Goal: Information Seeking & Learning: Learn about a topic

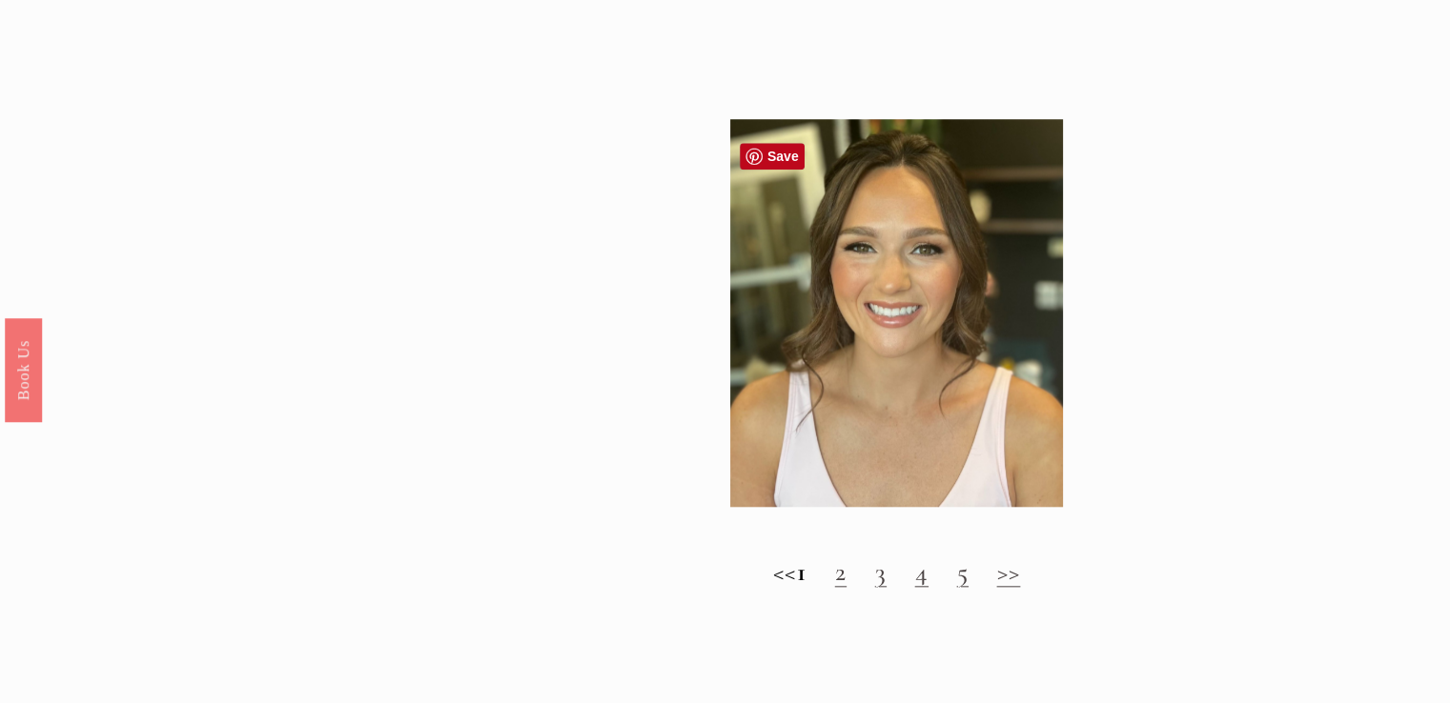
scroll to position [1906, 0]
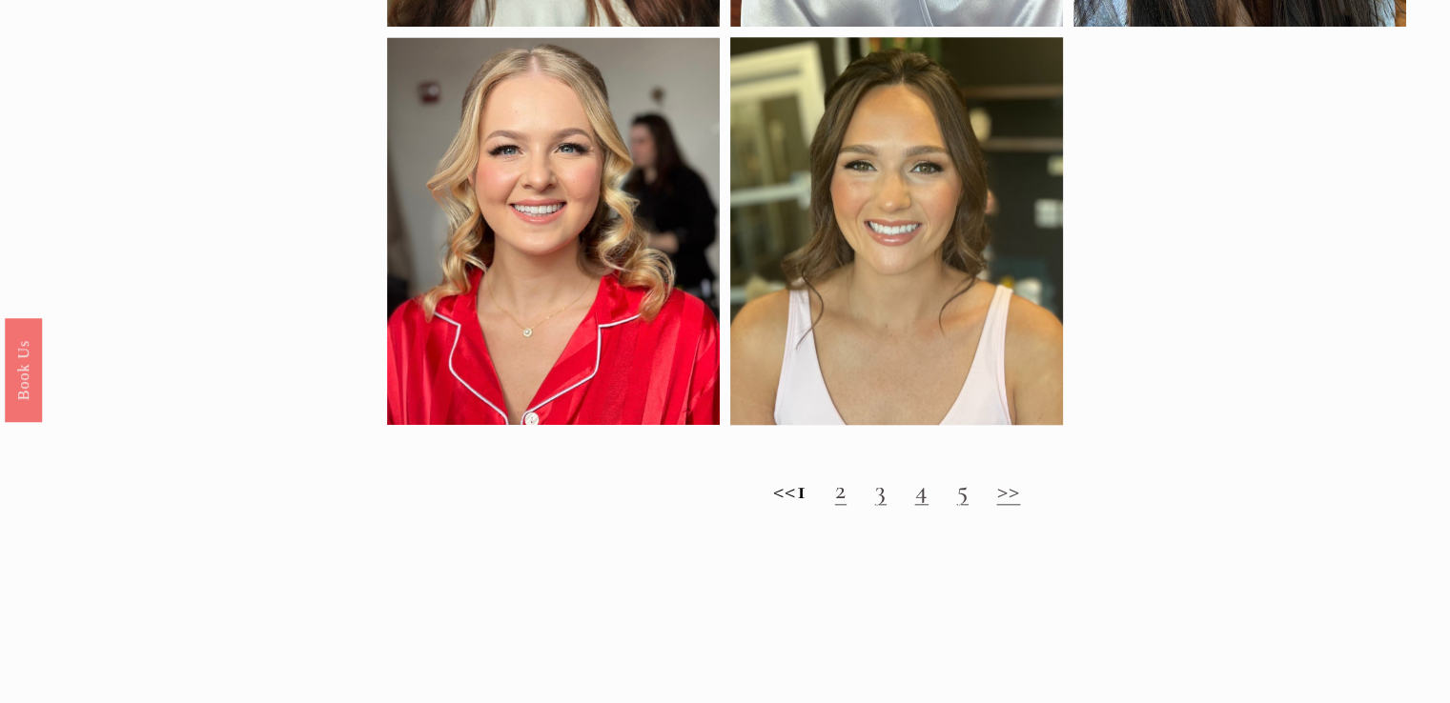
click at [846, 506] on link "2" at bounding box center [840, 490] width 11 height 32
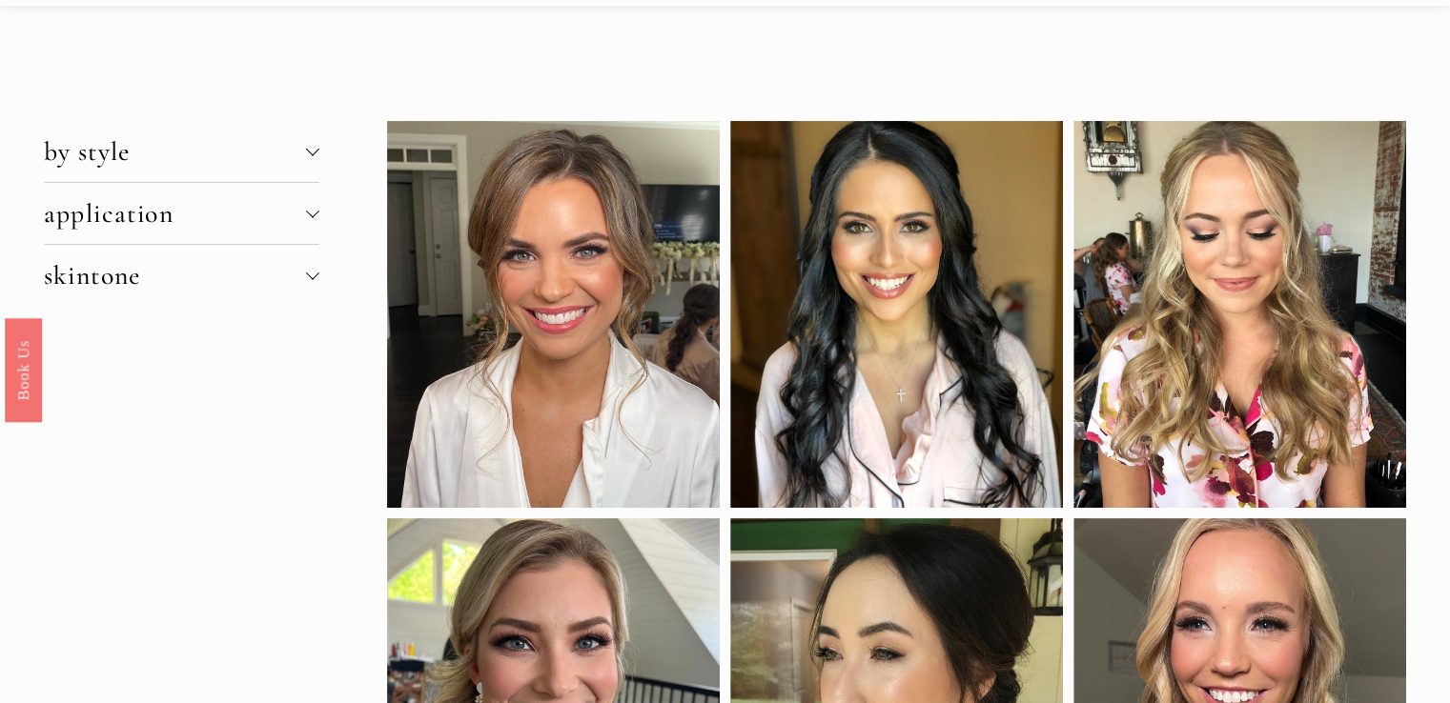
scroll to position [191, 0]
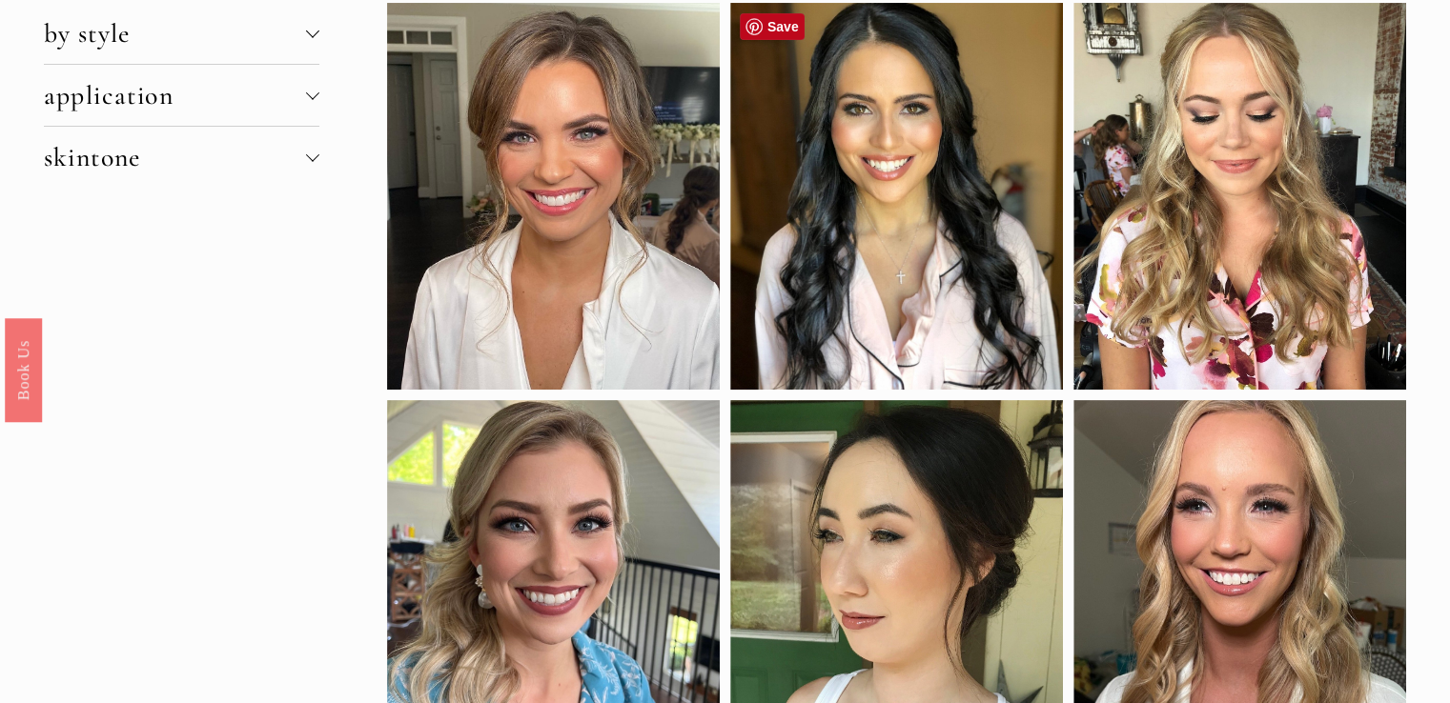
click at [906, 283] on div at bounding box center [896, 196] width 333 height 387
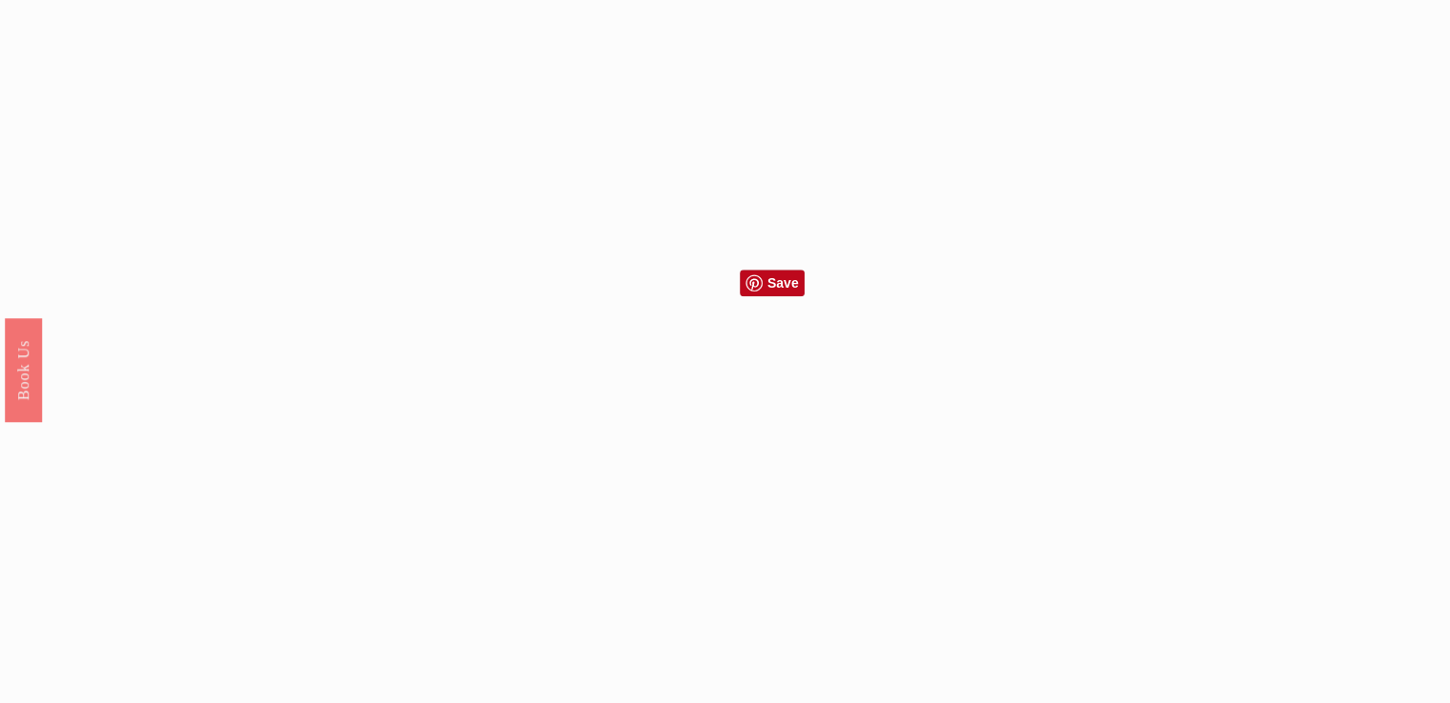
scroll to position [1620, 0]
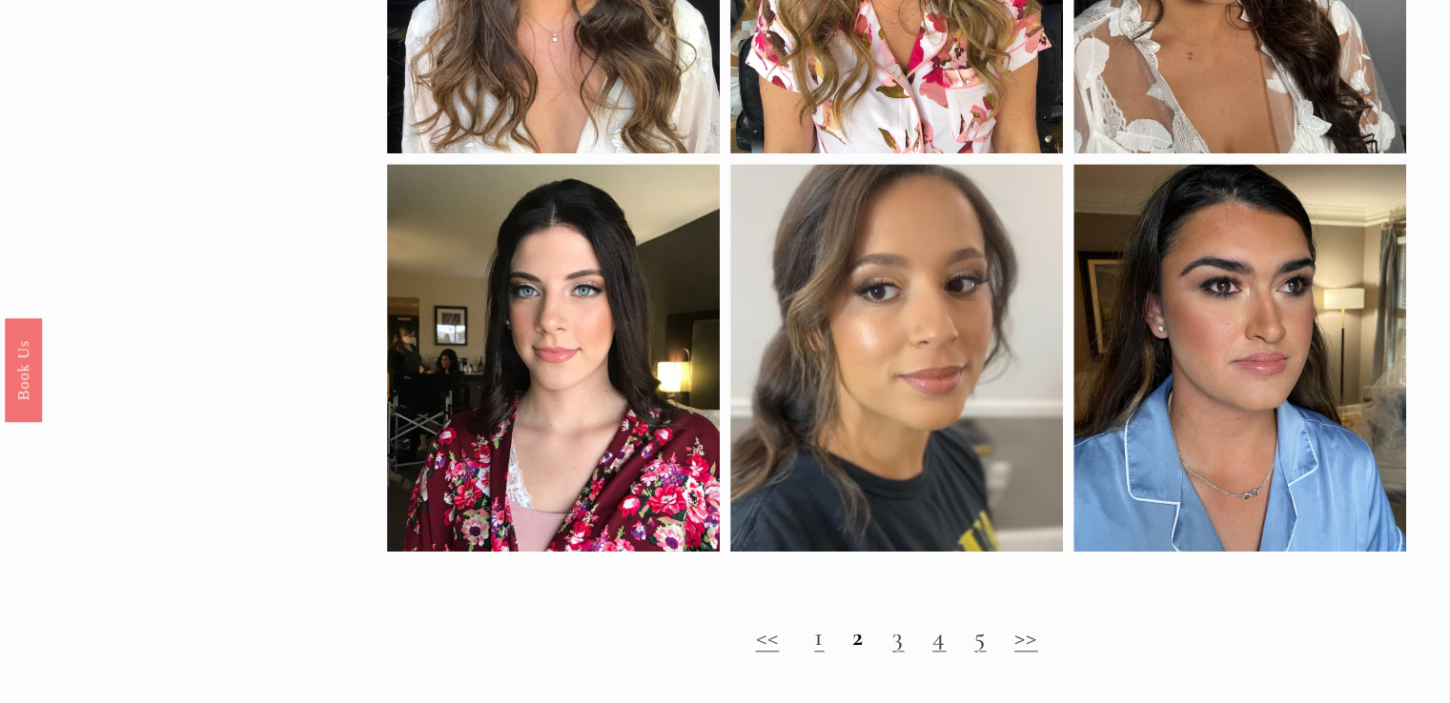
click at [1033, 653] on link ">>" at bounding box center [1026, 636] width 24 height 32
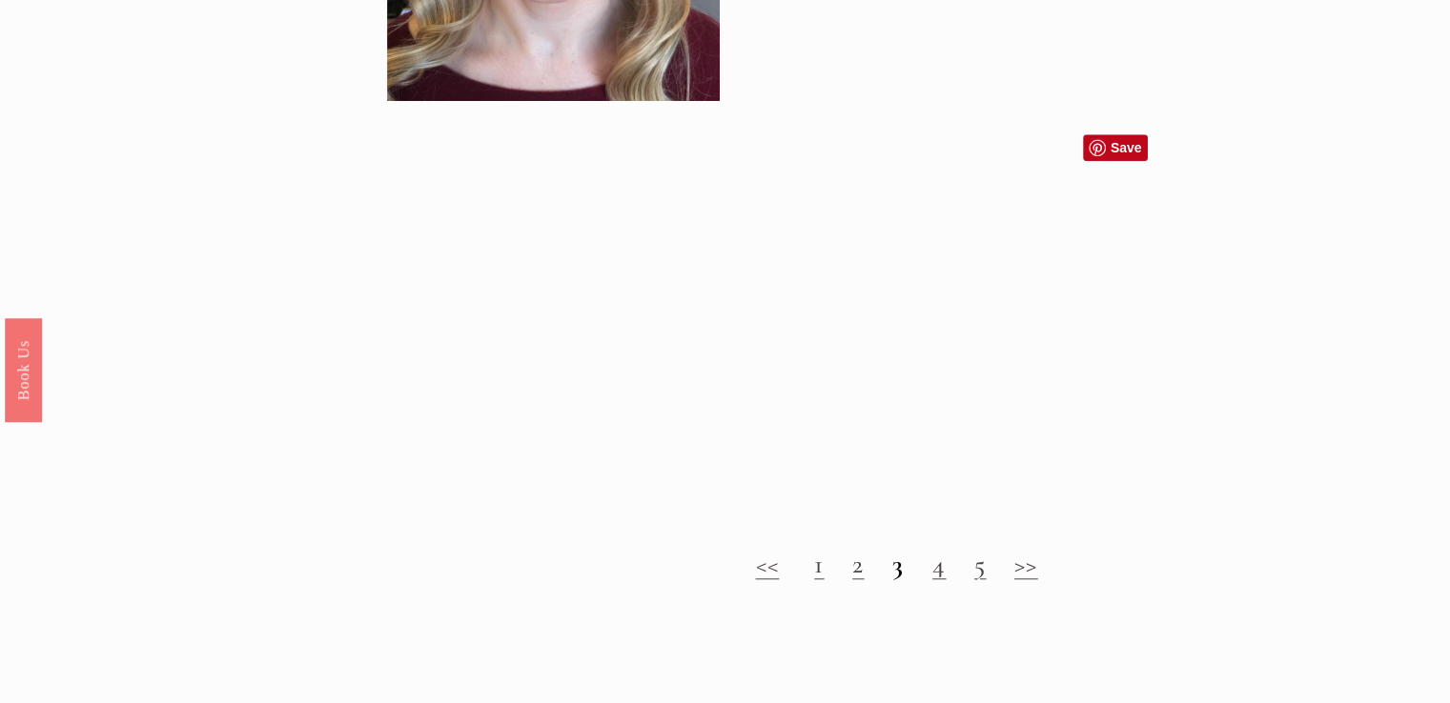
scroll to position [1906, 0]
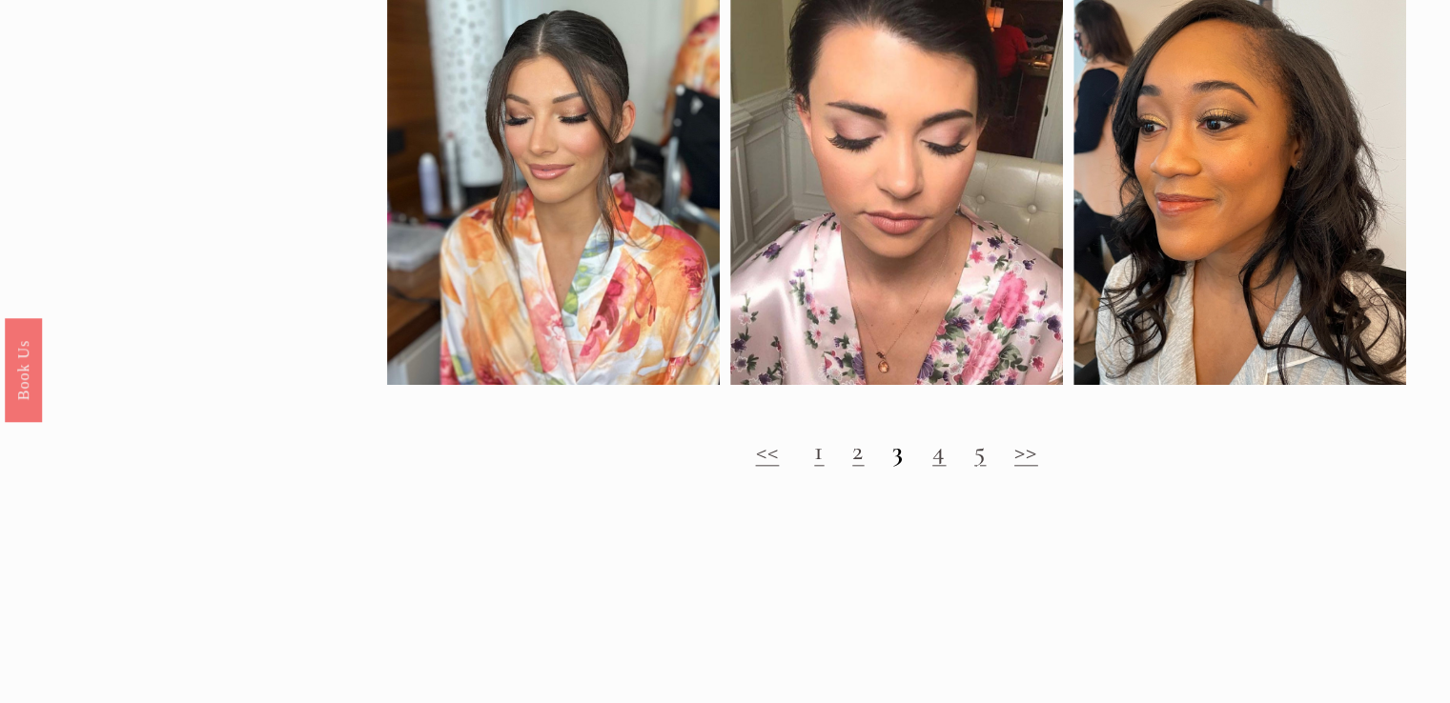
click at [943, 467] on link "4" at bounding box center [938, 451] width 13 height 32
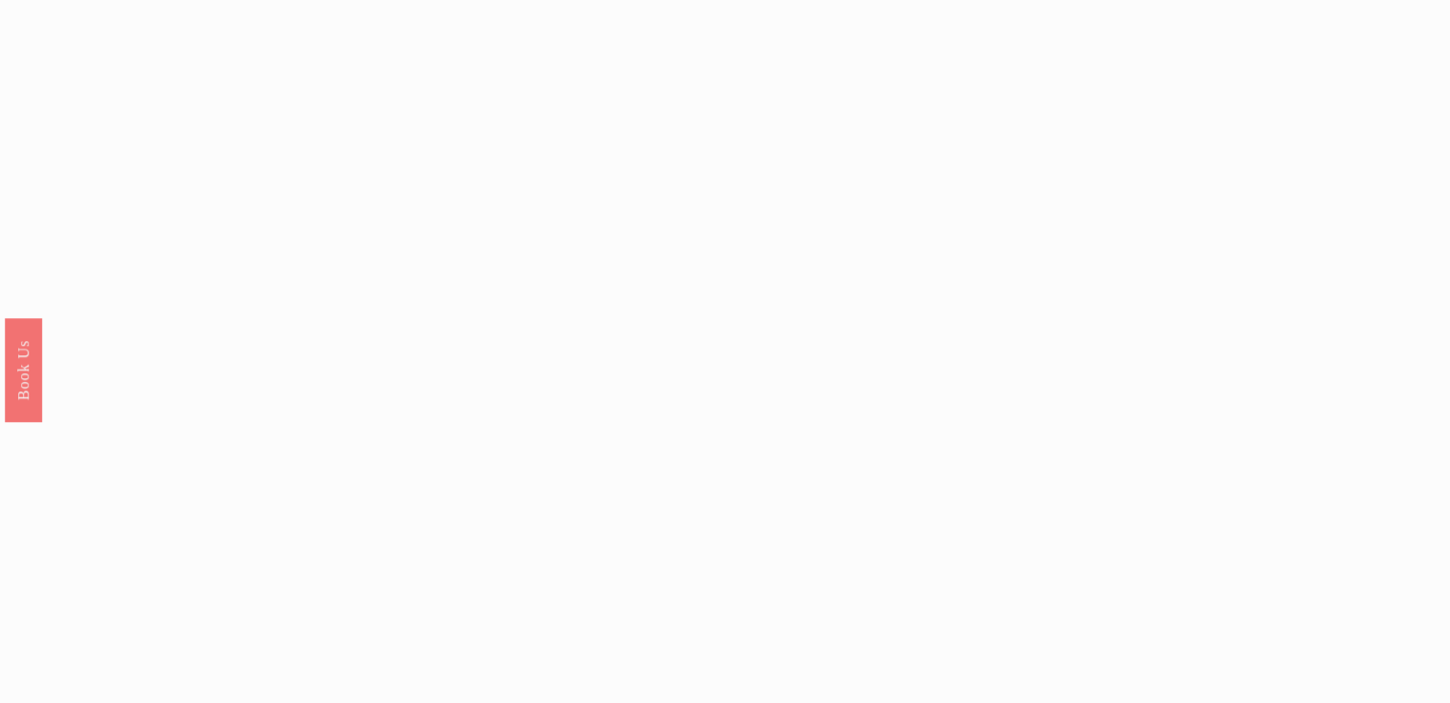
scroll to position [1811, 0]
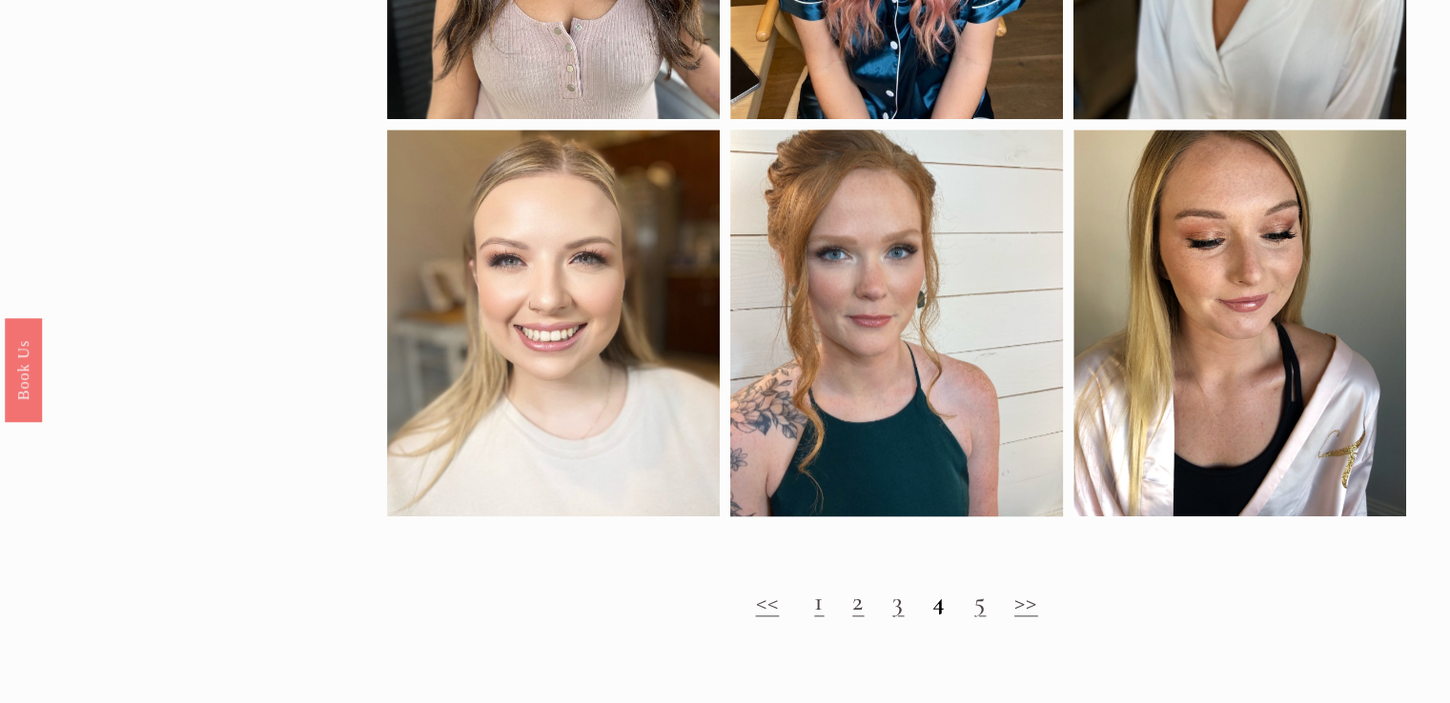
click at [985, 618] on link "5" at bounding box center [979, 601] width 11 height 32
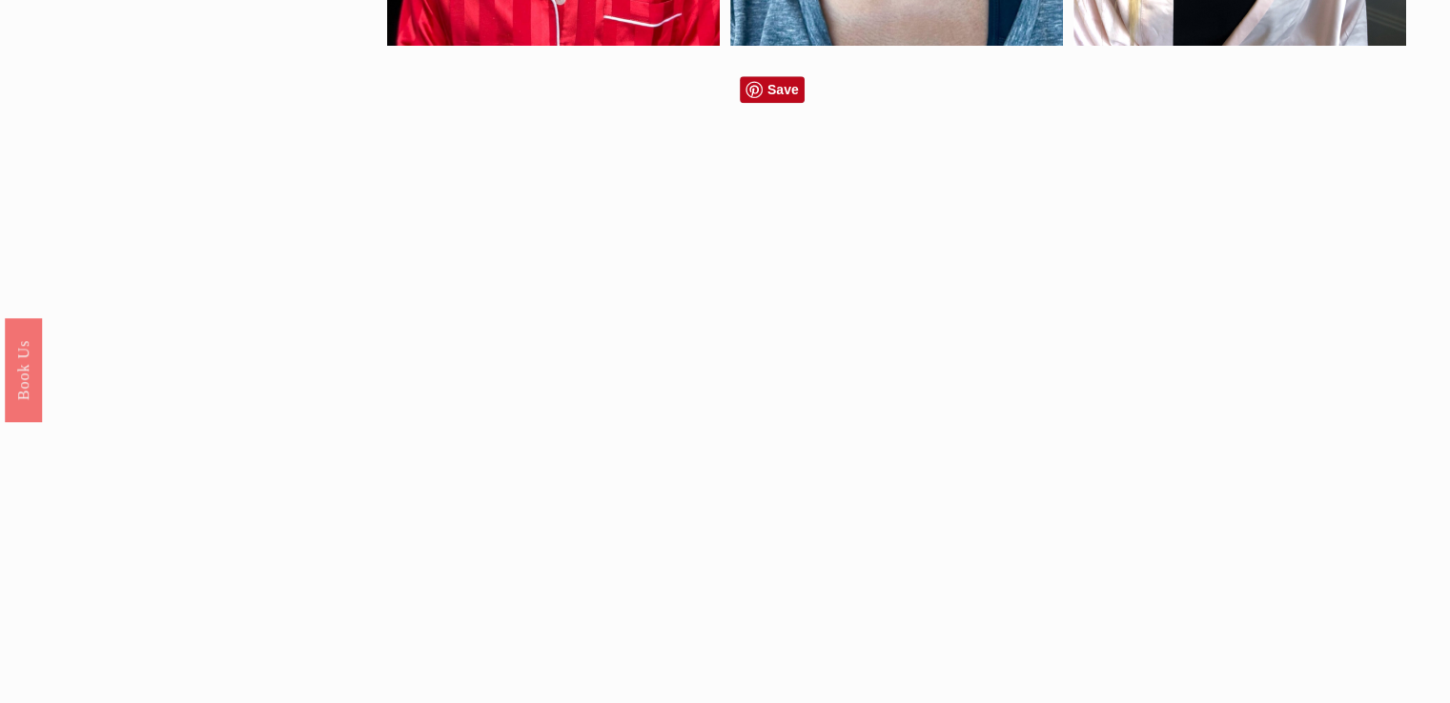
scroll to position [2001, 0]
